Goal: Entertainment & Leisure: Consume media (video, audio)

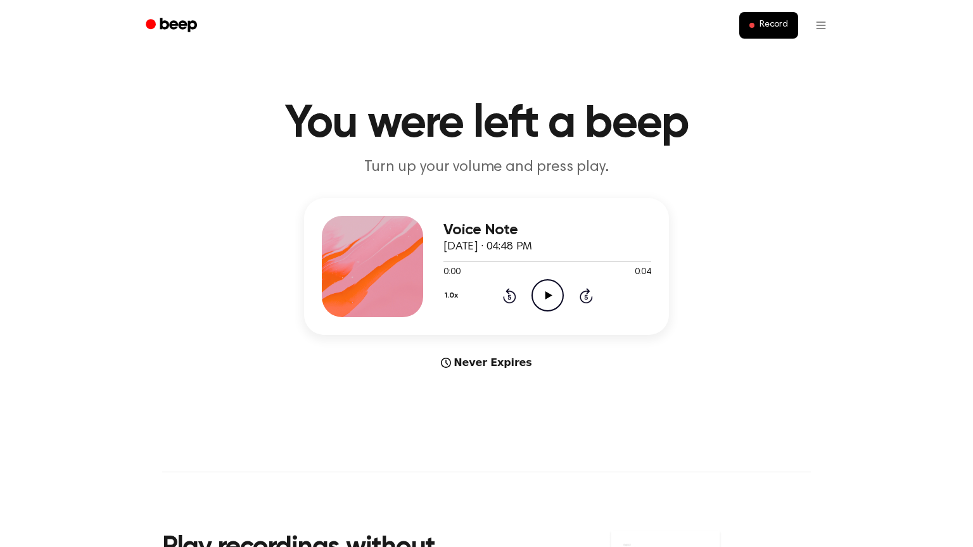
click at [539, 289] on icon "Play Audio" at bounding box center [548, 295] width 32 height 32
click at [540, 300] on icon "Play Audio" at bounding box center [548, 295] width 32 height 32
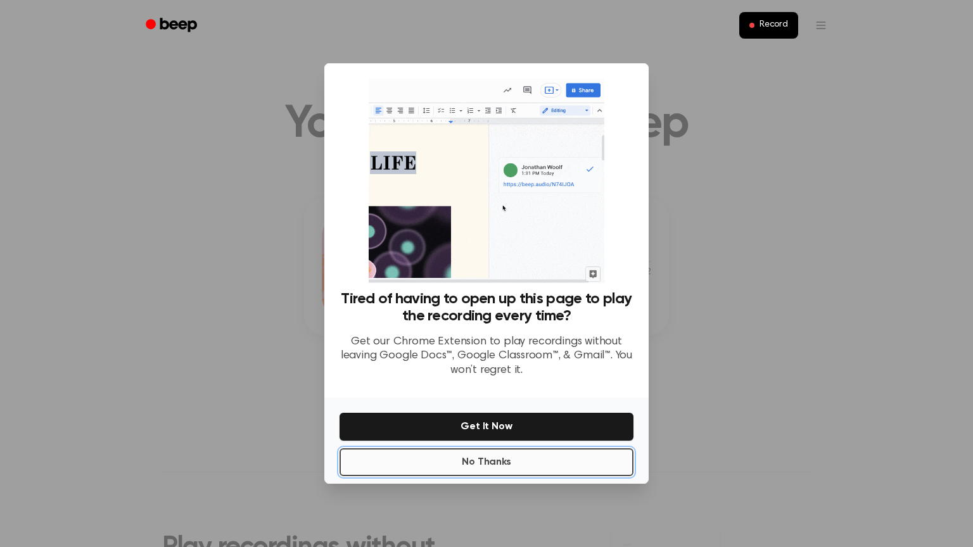
click at [560, 466] on button "No Thanks" at bounding box center [487, 463] width 294 height 28
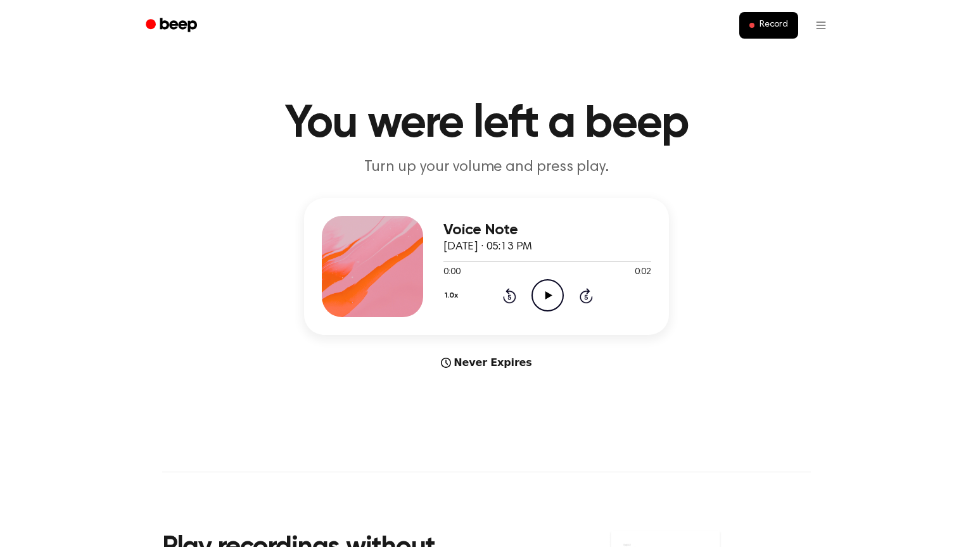
click at [560, 305] on circle at bounding box center [547, 295] width 31 height 31
